Goal: Transaction & Acquisition: Purchase product/service

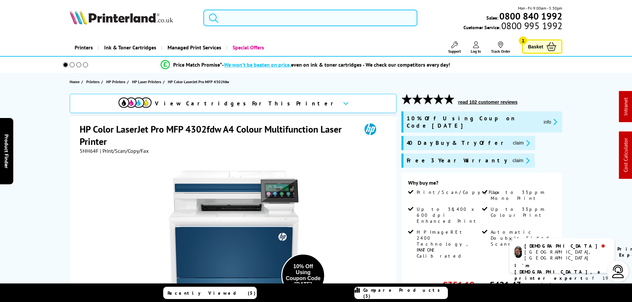
click at [264, 19] on input "search" at bounding box center [310, 18] width 214 height 17
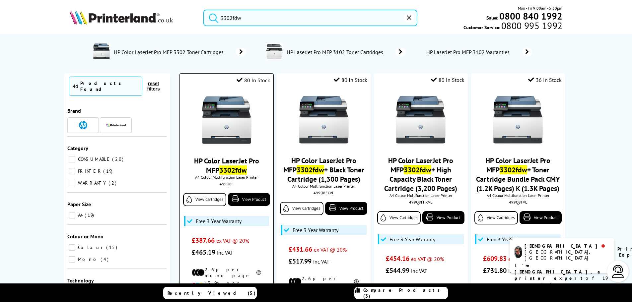
type input "3302fdw"
click at [225, 122] on img at bounding box center [227, 120] width 50 height 50
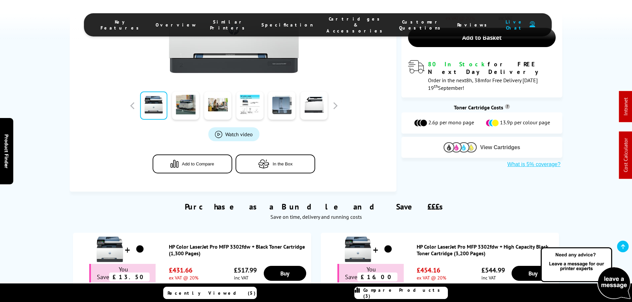
click at [437, 142] on button "View Cartridges" at bounding box center [481, 147] width 151 height 11
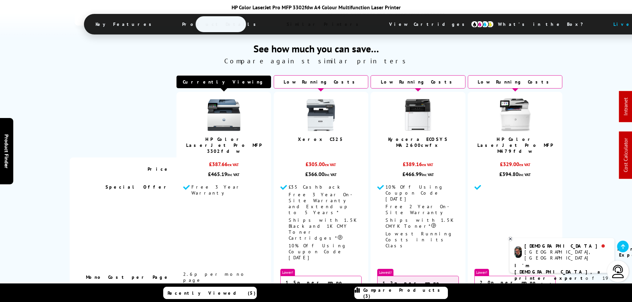
scroll to position [1635, 0]
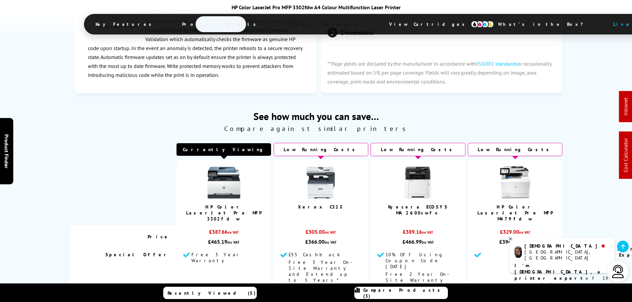
click at [413, 293] on span "Compare Products (3)" at bounding box center [405, 293] width 84 height 12
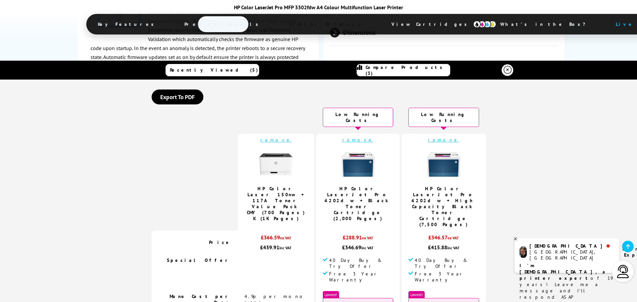
click at [357, 137] on link "remove" at bounding box center [357, 140] width 31 height 6
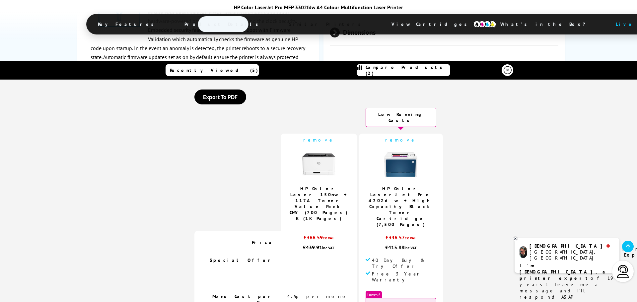
click at [401, 137] on link "remove" at bounding box center [400, 140] width 31 height 6
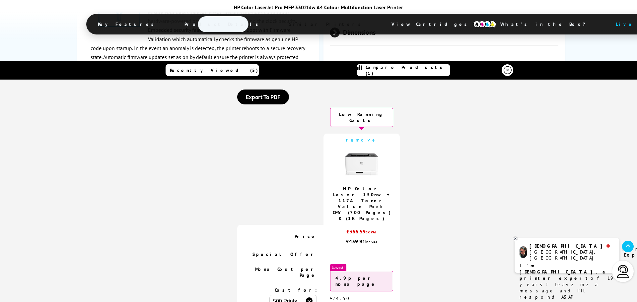
click at [365, 137] on link "remove" at bounding box center [361, 140] width 31 height 6
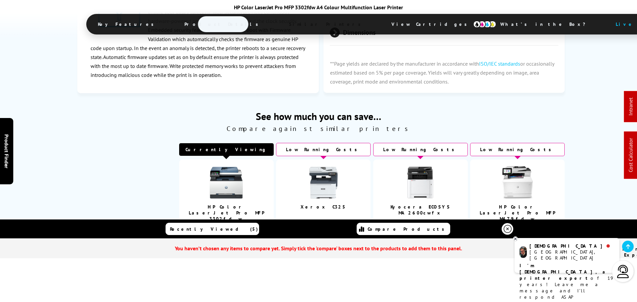
click at [508, 229] on icon at bounding box center [508, 229] width 8 height 8
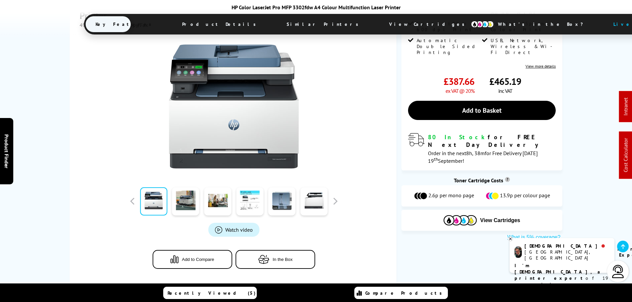
scroll to position [166, 0]
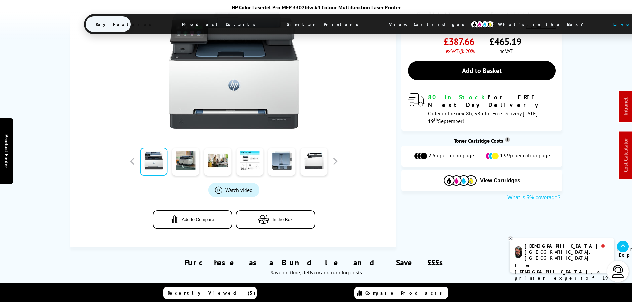
click at [215, 217] on button "Add to Compare" at bounding box center [193, 219] width 80 height 19
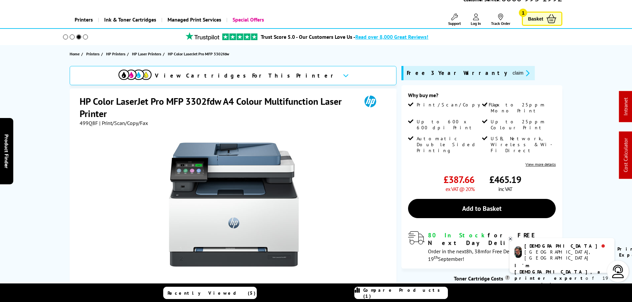
scroll to position [0, 0]
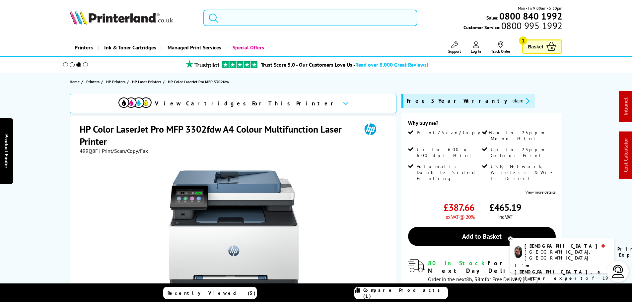
click at [291, 19] on input "search" at bounding box center [310, 18] width 214 height 17
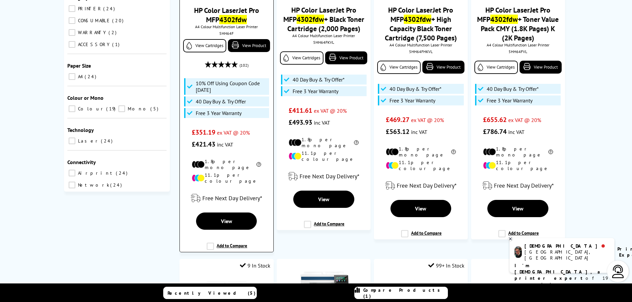
scroll to position [199, 0]
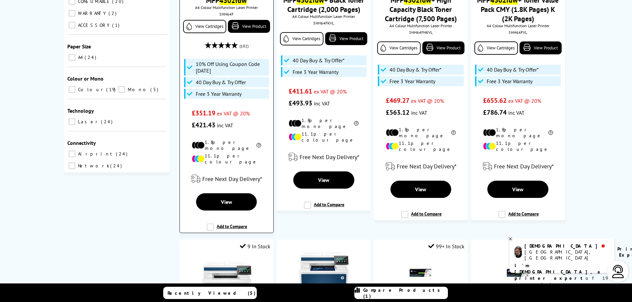
click at [220, 224] on label "Add to Compare" at bounding box center [227, 230] width 40 height 13
click at [0, 0] on input "Add to Compare" at bounding box center [0, 0] width 0 height 0
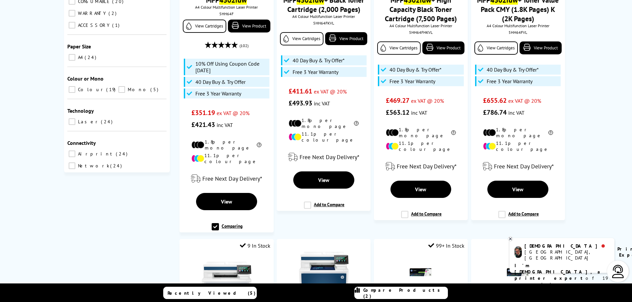
click at [409, 294] on span "Compare Products (2)" at bounding box center [405, 293] width 84 height 12
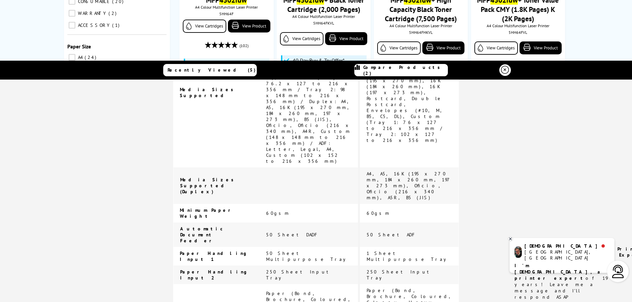
scroll to position [1526, 0]
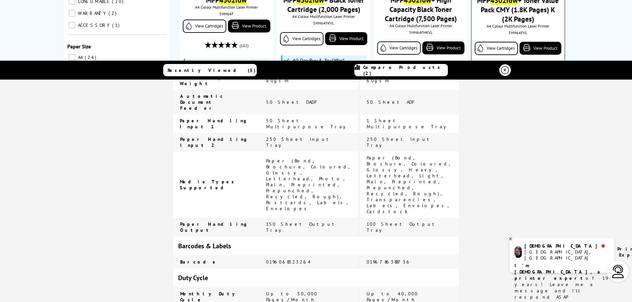
click at [505, 70] on icon at bounding box center [505, 70] width 8 height 8
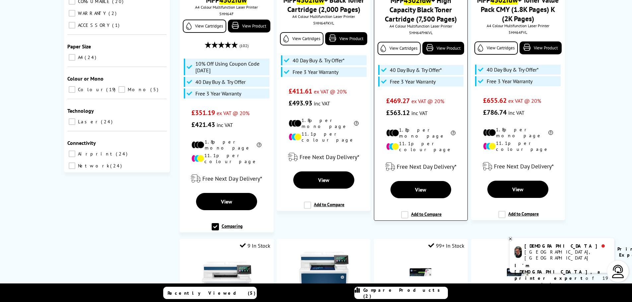
scroll to position [0, 0]
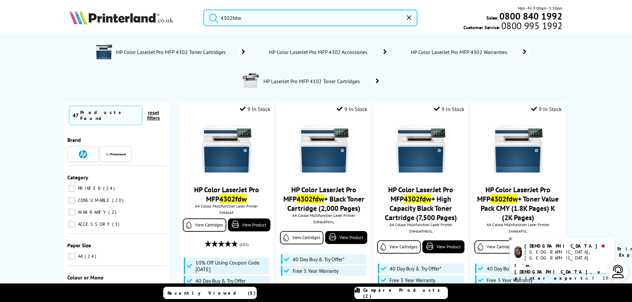
drag, startPoint x: 291, startPoint y: 20, endPoint x: 48, endPoint y: 17, distance: 243.2
click at [49, 17] on header "4302fdw Mon - Fri 9:00am - 5:30pm Sales: 0800 840 1992 Customer Service: 0800 9…" at bounding box center [316, 28] width 632 height 57
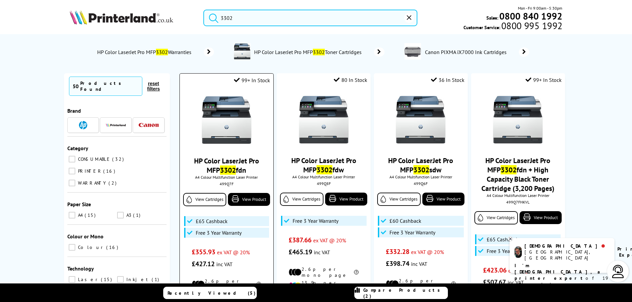
type input "3302"
click at [199, 125] on div at bounding box center [226, 120] width 87 height 51
click at [222, 124] on img at bounding box center [227, 120] width 50 height 50
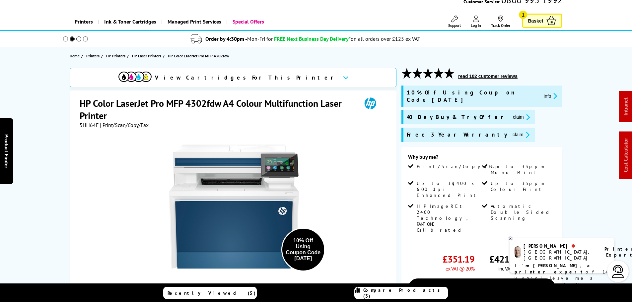
scroll to position [33, 0]
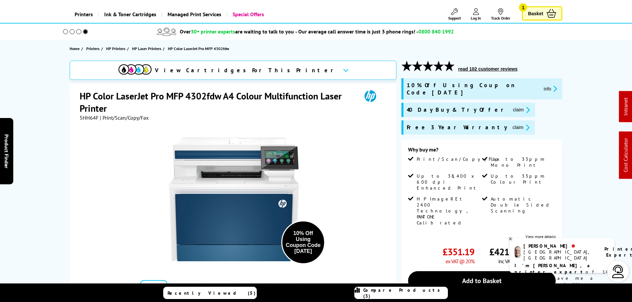
click at [487, 87] on span "10% Off Using Coupon Code [DATE]" at bounding box center [473, 89] width 132 height 15
copy span "SEPT10"
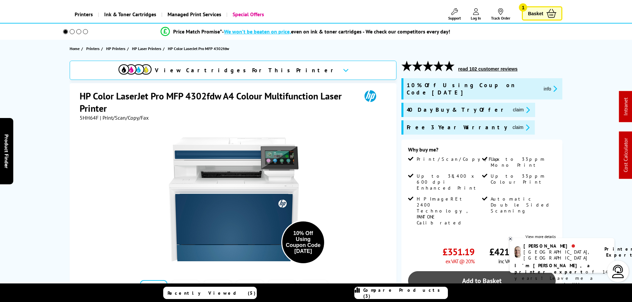
click at [473, 271] on link "Add to Basket" at bounding box center [482, 280] width 148 height 19
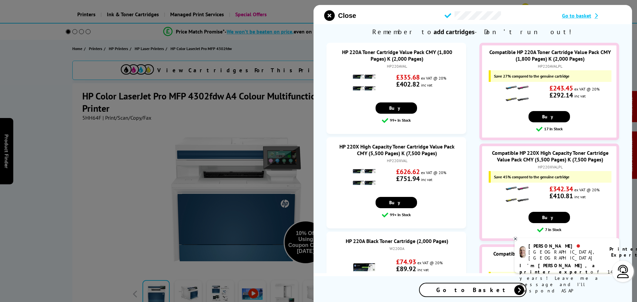
click at [342, 18] on span "Close" at bounding box center [347, 16] width 18 height 8
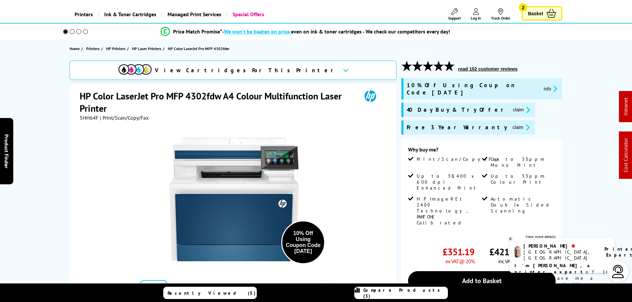
click at [538, 9] on span "Basket" at bounding box center [535, 13] width 15 height 9
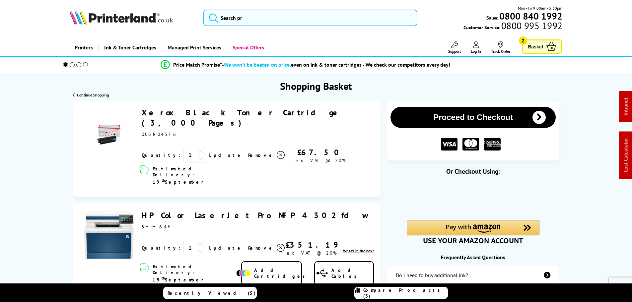
click at [248, 150] on link "Remove" at bounding box center [266, 155] width 37 height 10
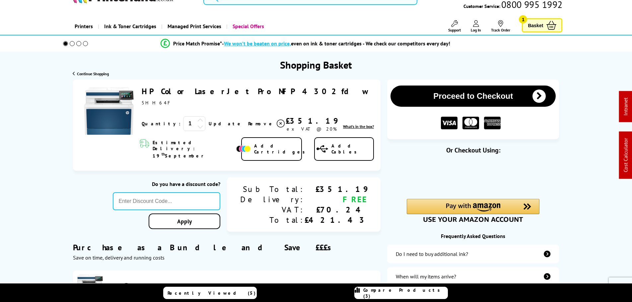
scroll to position [66, 0]
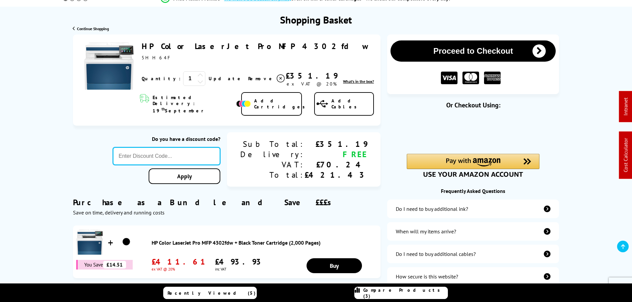
click at [208, 147] on input "text" at bounding box center [167, 156] width 108 height 18
paste input "SEPT10"
type input "SEPT10"
click at [211, 167] on div "Proceed to Checkout Shopping Basket ex VAT @ 20% 1 Update ex VAT @ 20%" at bounding box center [316, 249] width 632 height 431
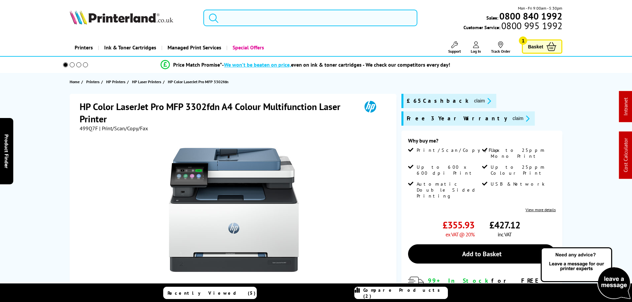
click at [291, 16] on input "search" at bounding box center [310, 18] width 214 height 17
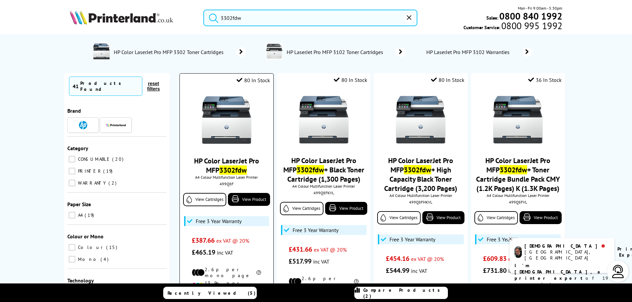
type input "3302fdw"
click at [230, 125] on img at bounding box center [227, 120] width 50 height 50
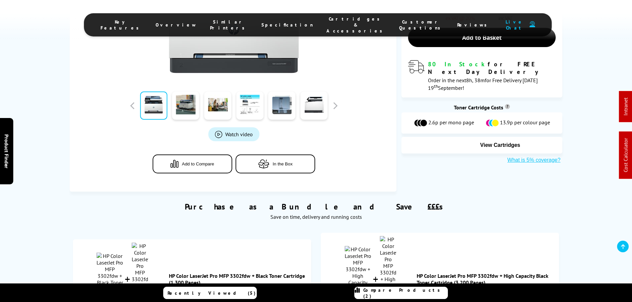
scroll to position [199, 0]
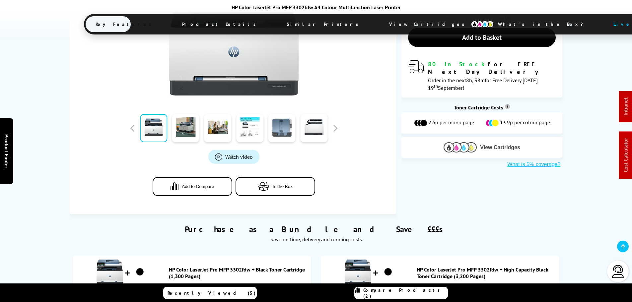
click at [505, 145] on span "View Cartridges" at bounding box center [500, 148] width 40 height 6
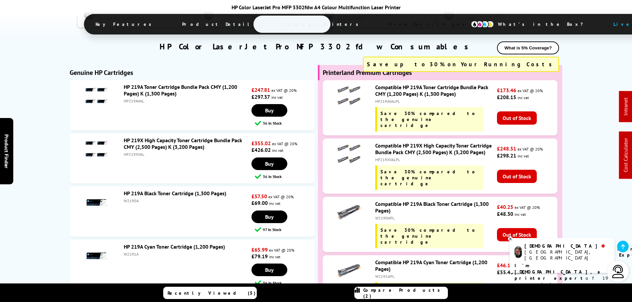
scroll to position [2107, 0]
